Goal: Find specific page/section: Find specific page/section

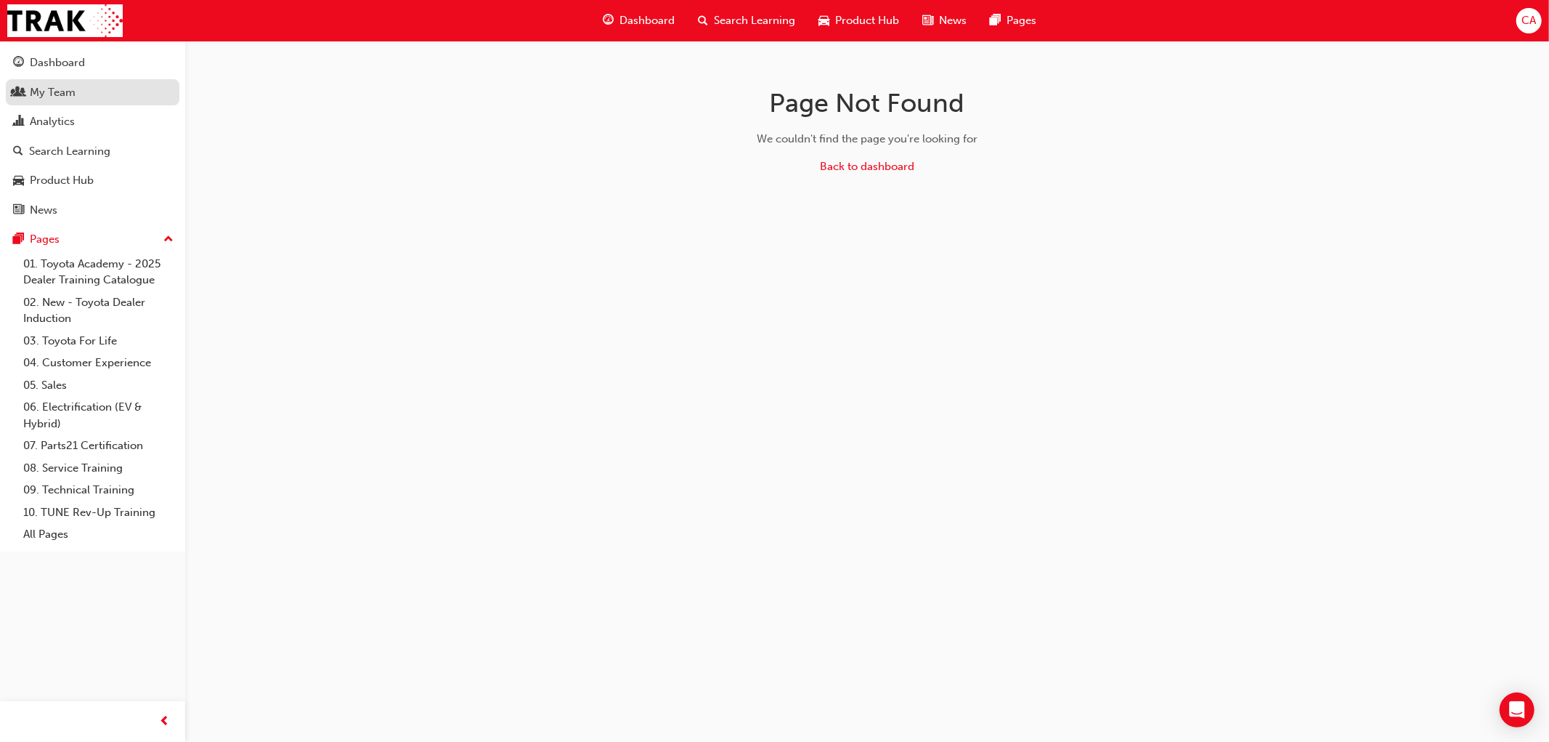
click at [111, 97] on div "My Team" at bounding box center [92, 93] width 159 height 18
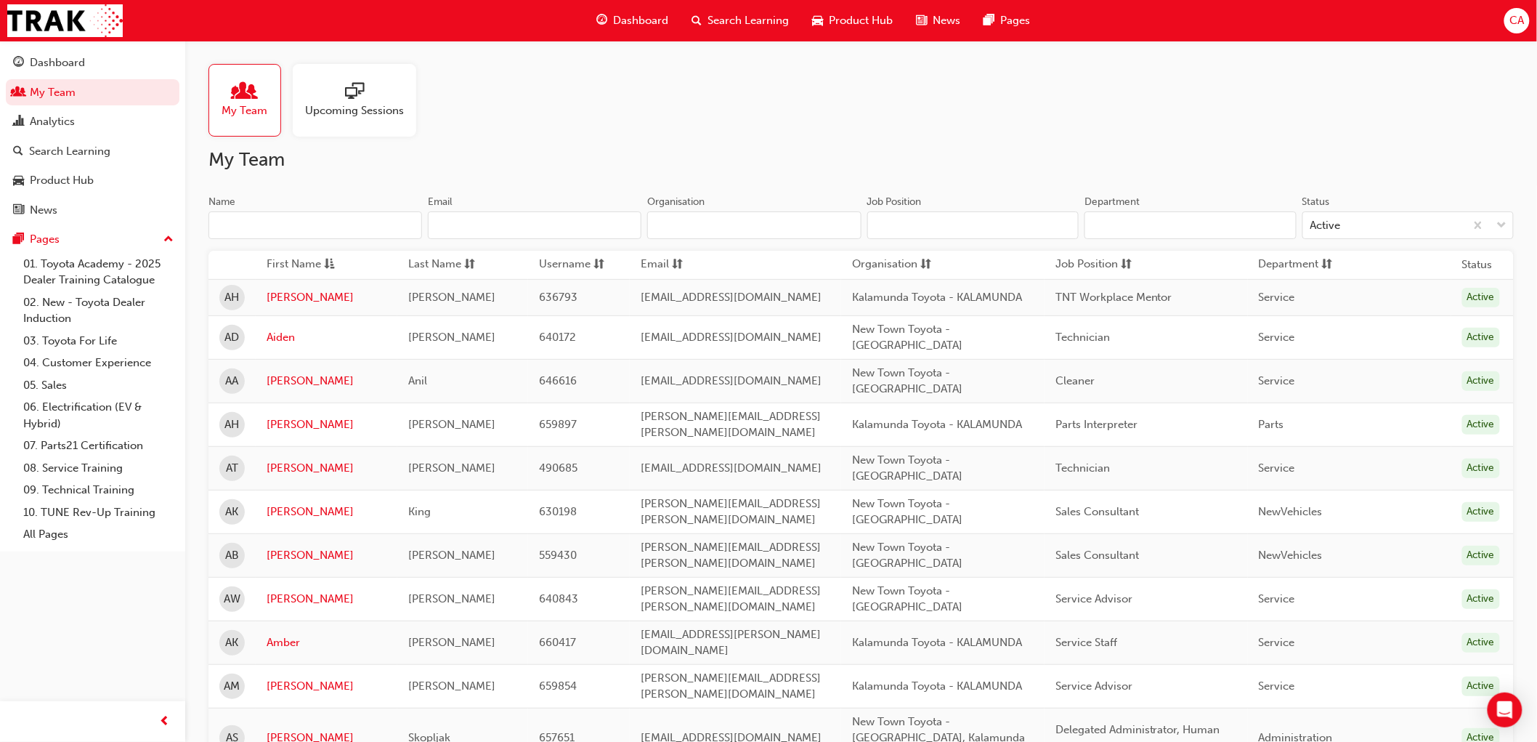
click at [284, 222] on input "Name" at bounding box center [315, 225] width 214 height 28
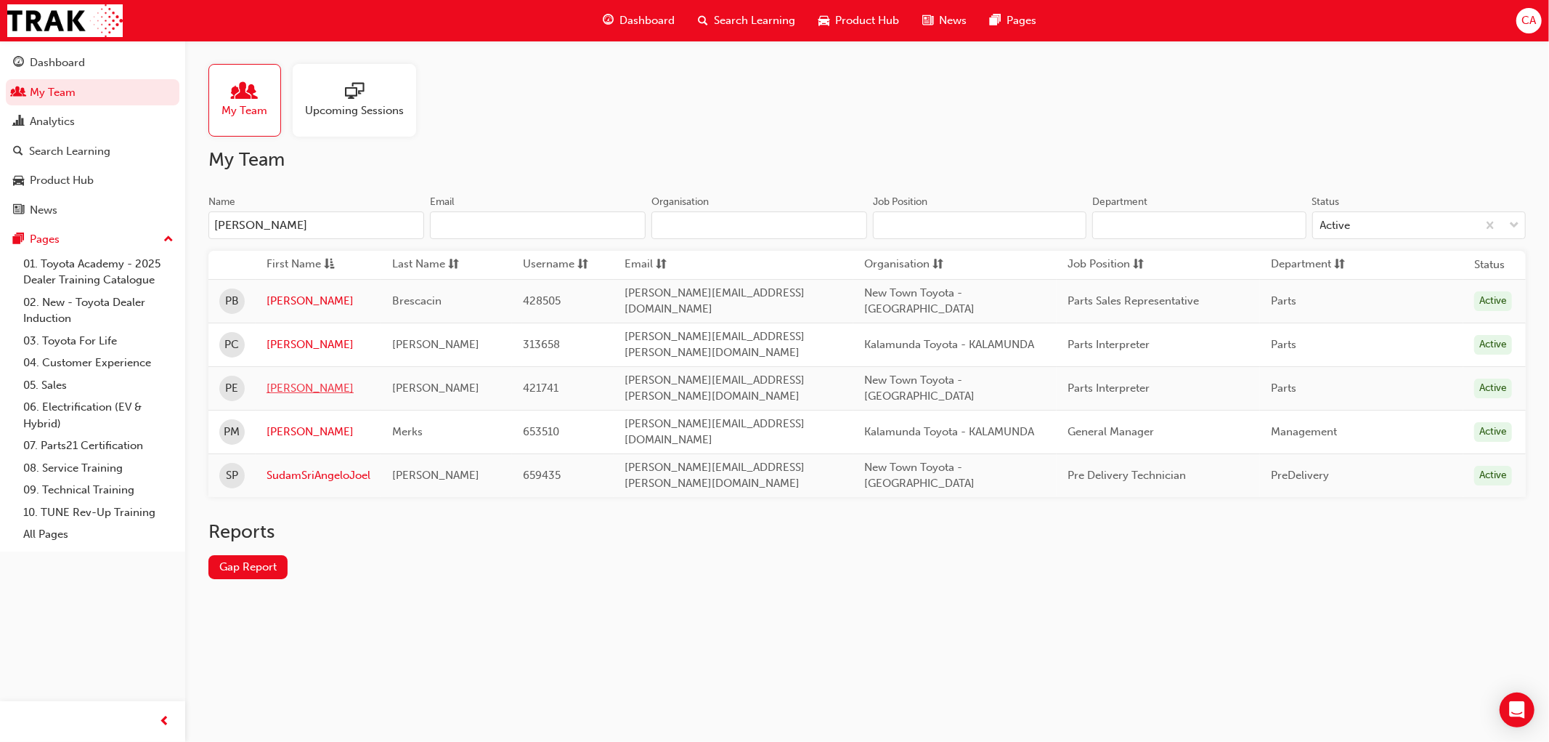
type input "[PERSON_NAME]"
click at [286, 380] on link "[PERSON_NAME]" at bounding box center [319, 388] width 104 height 17
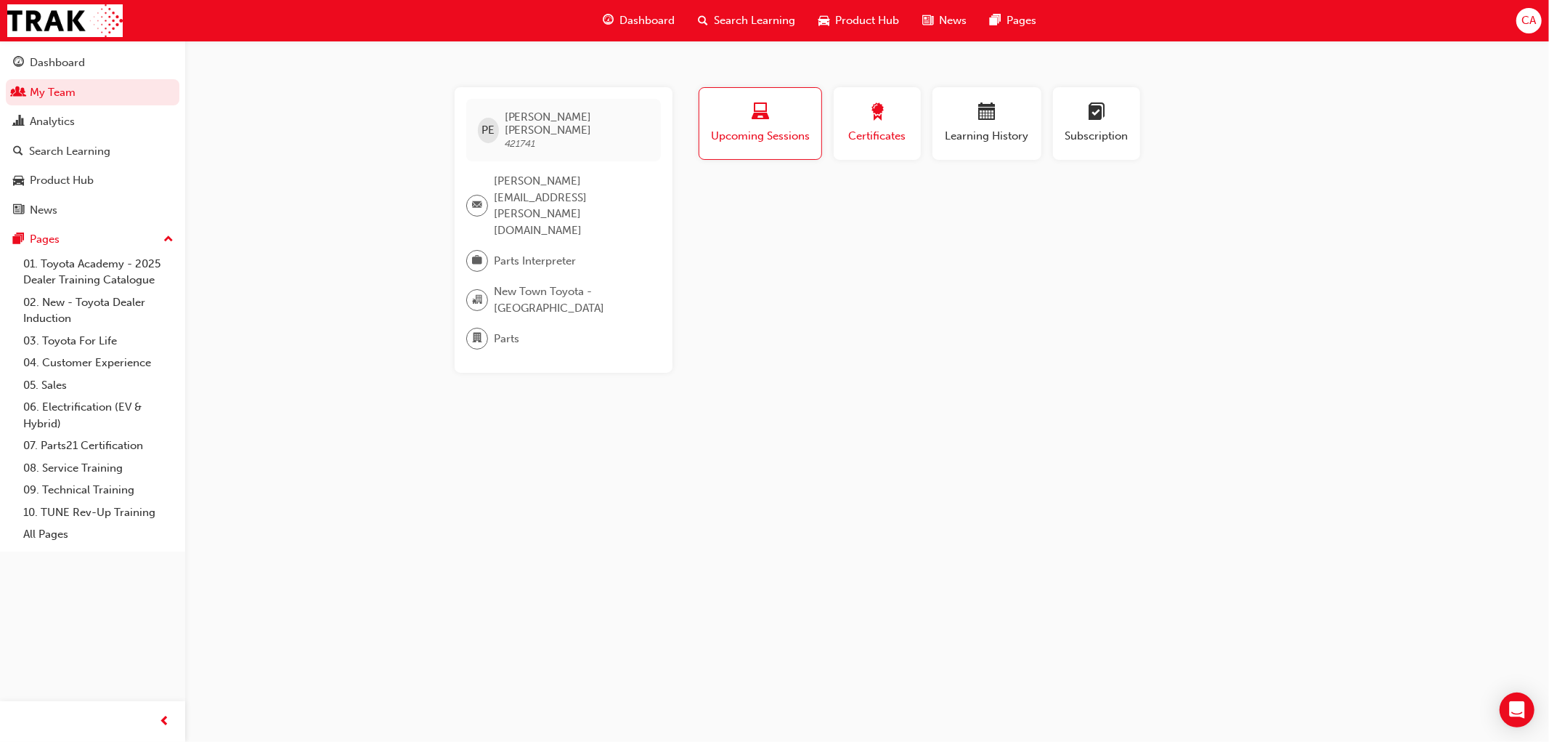
click at [897, 118] on div "button" at bounding box center [877, 114] width 65 height 23
